Goal: Task Accomplishment & Management: Manage account settings

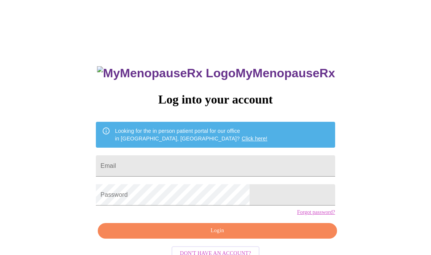
click at [162, 165] on input "Email" at bounding box center [215, 165] width 239 height 21
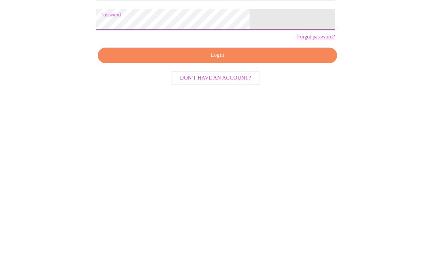
click at [233, 214] on span "Login" at bounding box center [218, 219] width 222 height 10
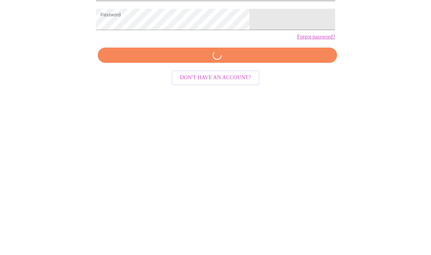
scroll to position [25, 0]
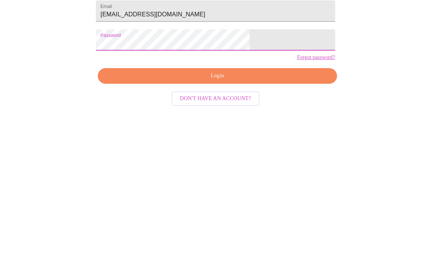
click at [283, 58] on div "MyMenopauseRx Log into your account Looking for the in person patient portal fo…" at bounding box center [215, 131] width 425 height 306
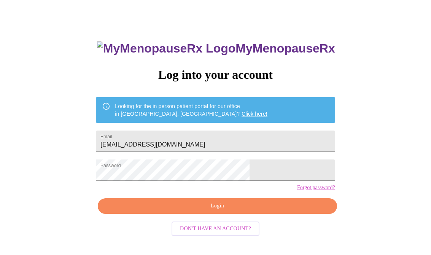
click at [230, 211] on span "Login" at bounding box center [218, 206] width 222 height 10
click at [214, 141] on input "Jjdrerup@yahoo.com" at bounding box center [215, 141] width 239 height 21
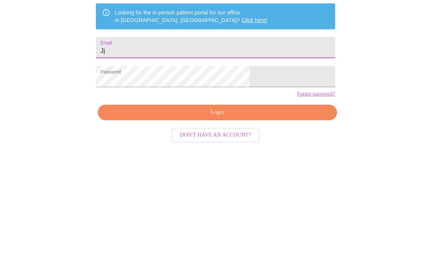
type input "J"
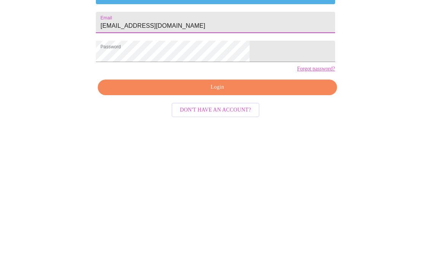
type input "jjdrerup@yahoo.com"
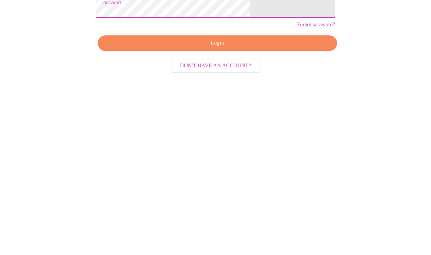
click at [229, 201] on span "Login" at bounding box center [218, 206] width 222 height 10
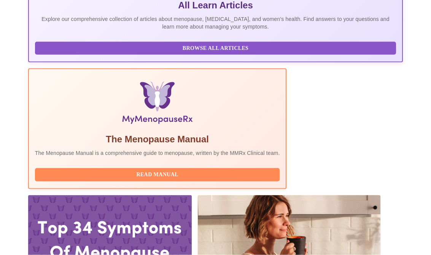
scroll to position [194, 0]
